Goal: Task Accomplishment & Management: Manage account settings

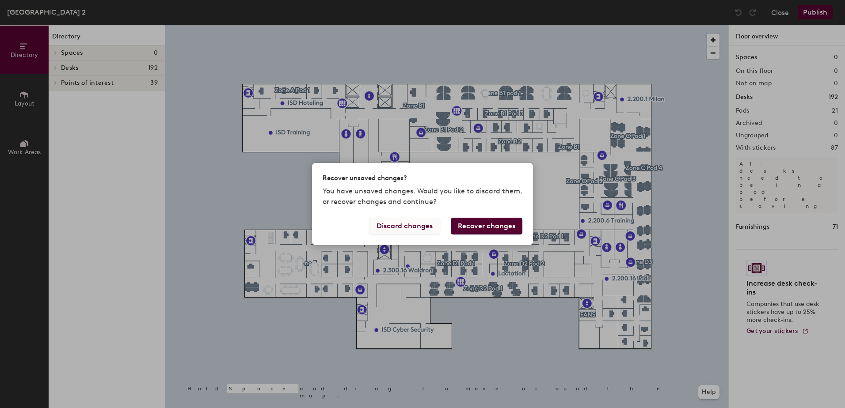
click at [435, 229] on button "Discard changes" at bounding box center [404, 226] width 71 height 17
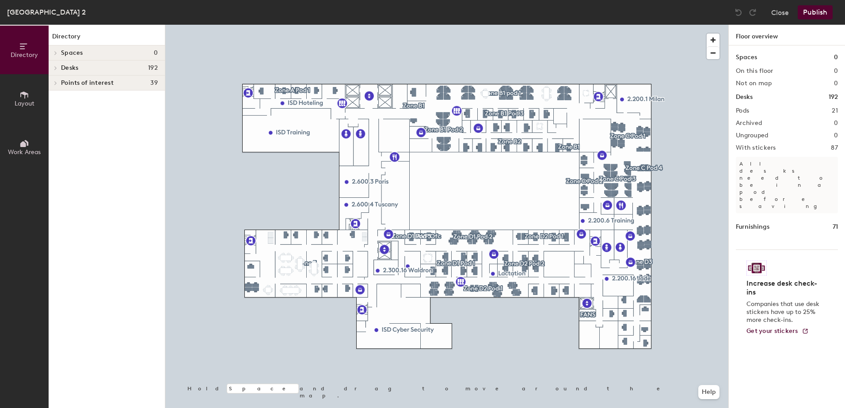
click at [55, 65] on div at bounding box center [54, 68] width 11 height 15
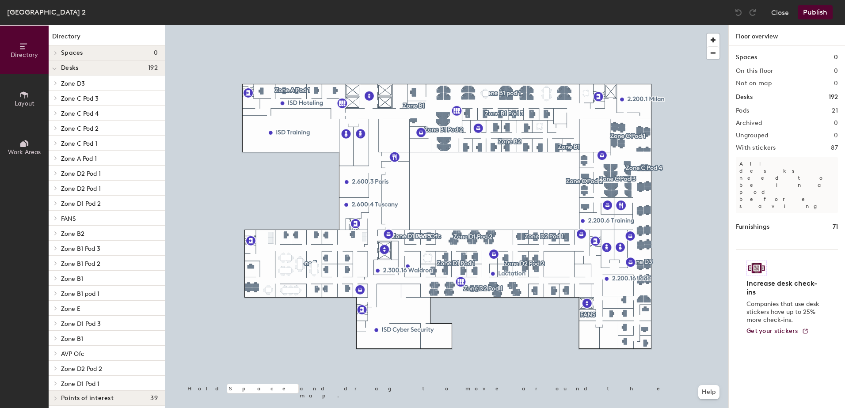
click at [56, 190] on div at bounding box center [54, 188] width 11 height 15
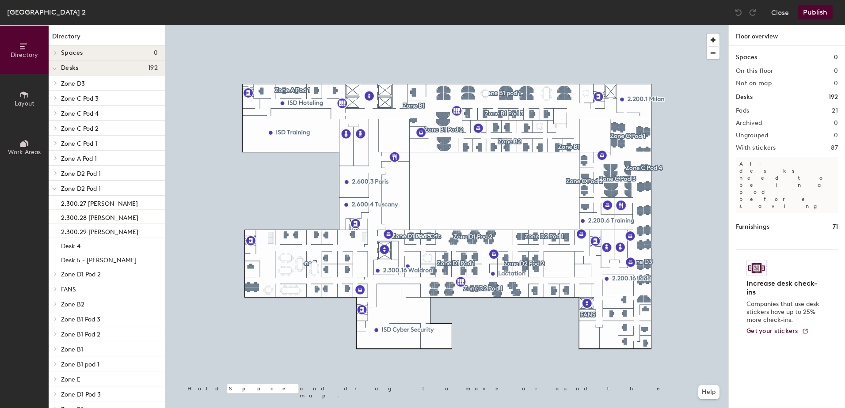
click at [56, 177] on div at bounding box center [54, 173] width 11 height 15
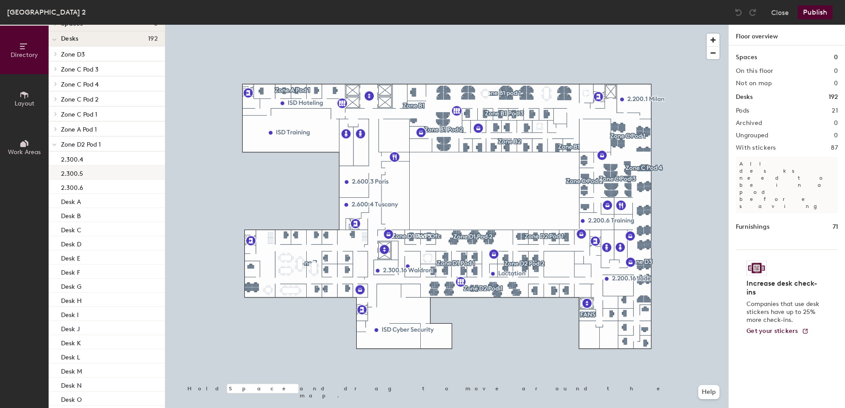
scroll to position [44, 0]
click at [71, 198] on p "Desk B" at bounding box center [71, 200] width 20 height 10
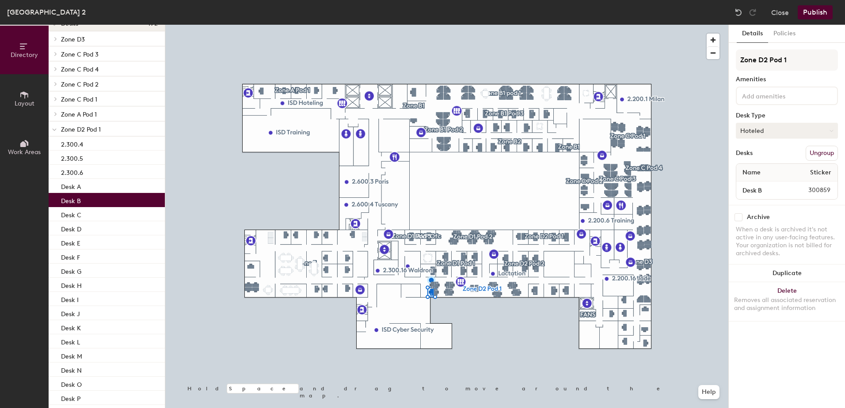
click at [810, 132] on button "Hoteled" at bounding box center [787, 131] width 102 height 16
click at [757, 158] on div "Assigned" at bounding box center [780, 158] width 88 height 13
click at [815, 13] on button "Publish" at bounding box center [815, 12] width 35 height 14
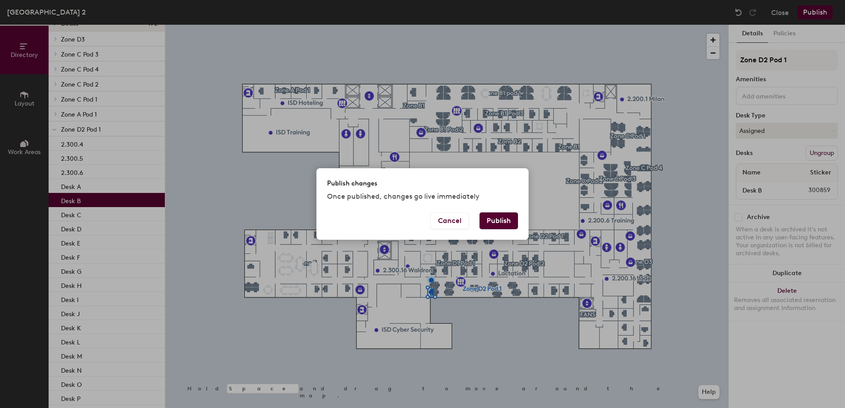
click at [495, 217] on button "Publish" at bounding box center [499, 221] width 38 height 17
